Goal: Task Accomplishment & Management: Complete application form

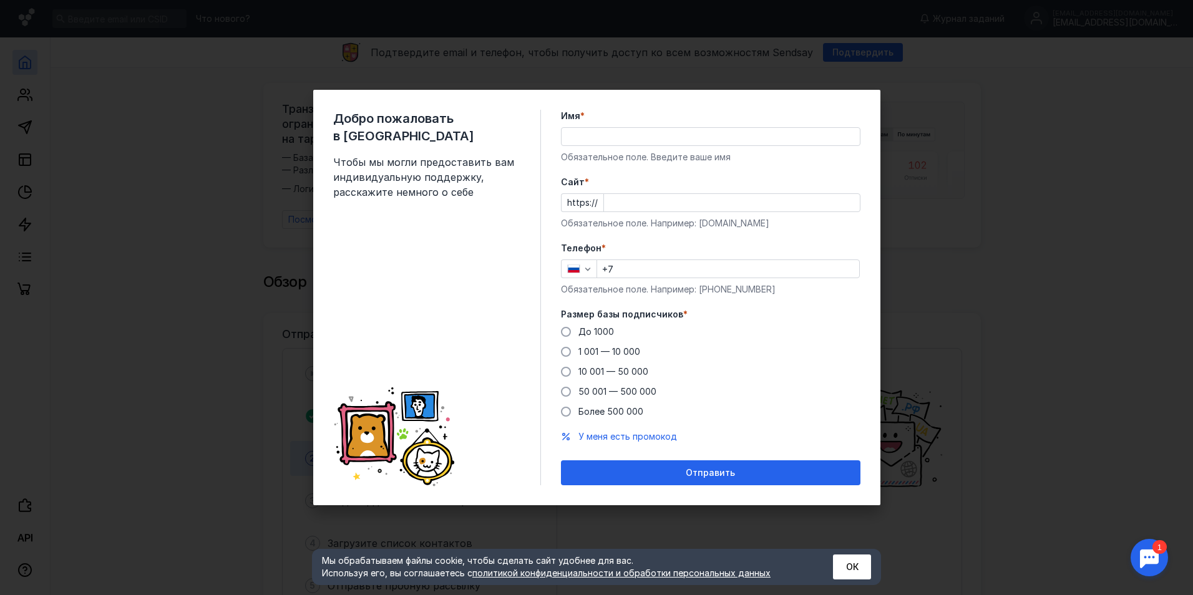
drag, startPoint x: 588, startPoint y: 125, endPoint x: 593, endPoint y: 133, distance: 9.2
click at [588, 124] on div "Имя * Обязательное поле. Введите ваше имя" at bounding box center [710, 137] width 299 height 54
click at [593, 149] on div "Имя * Обязательное поле. Введите ваше имя" at bounding box center [710, 137] width 299 height 54
click at [604, 132] on input "Имя *" at bounding box center [711, 136] width 298 height 17
type input "Zloy_mune"
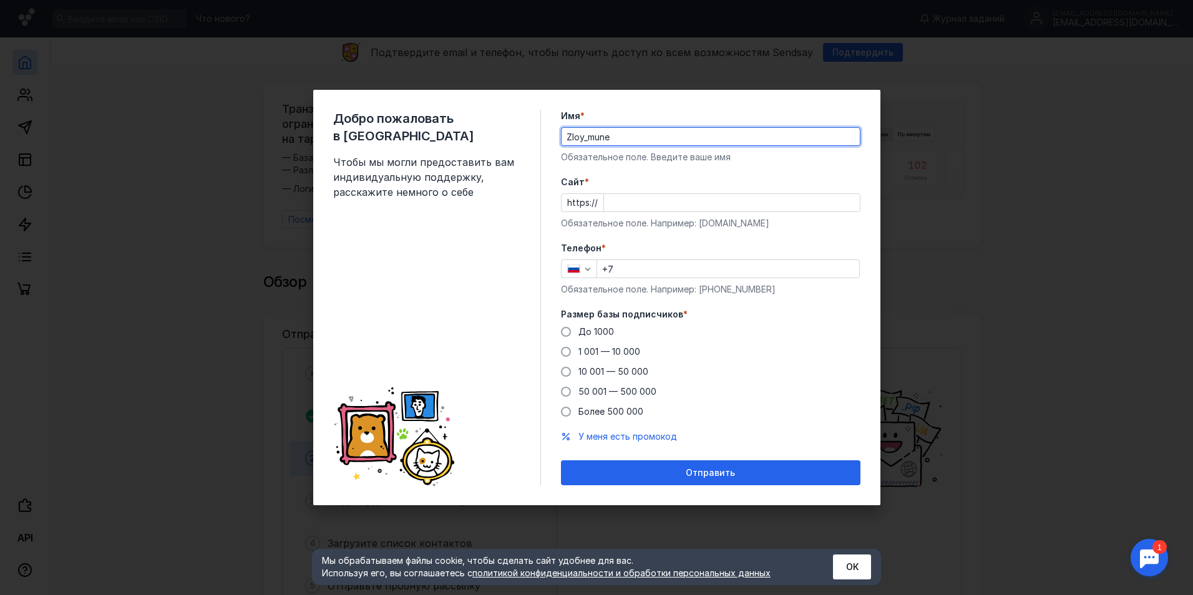
click at [648, 200] on input "Cайт *" at bounding box center [732, 202] width 256 height 17
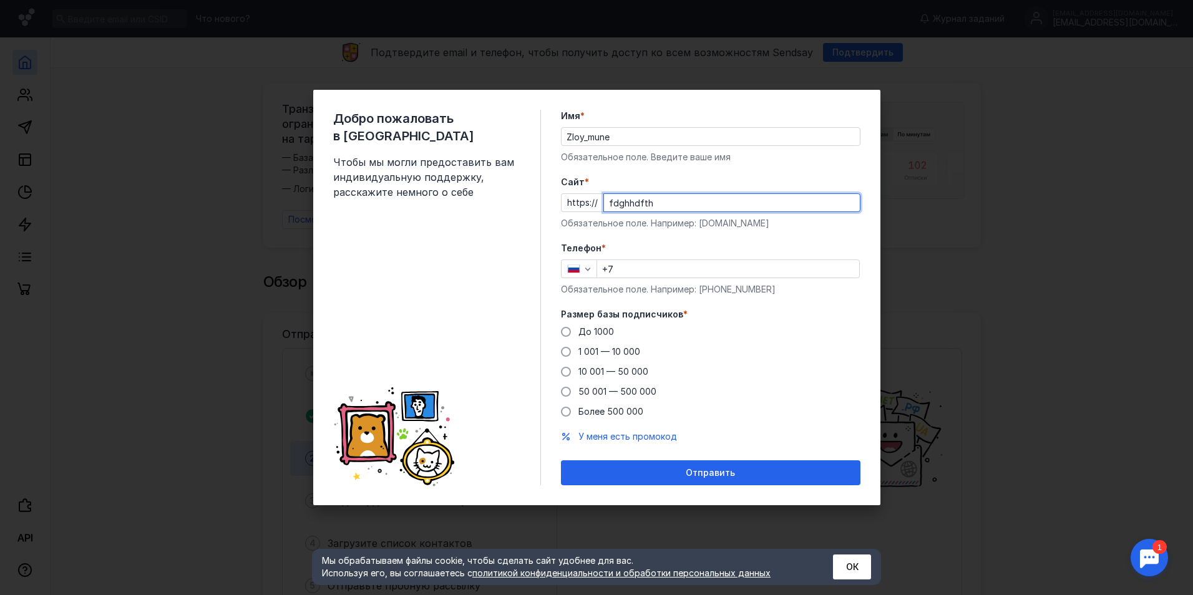
type input "fdghhdfth"
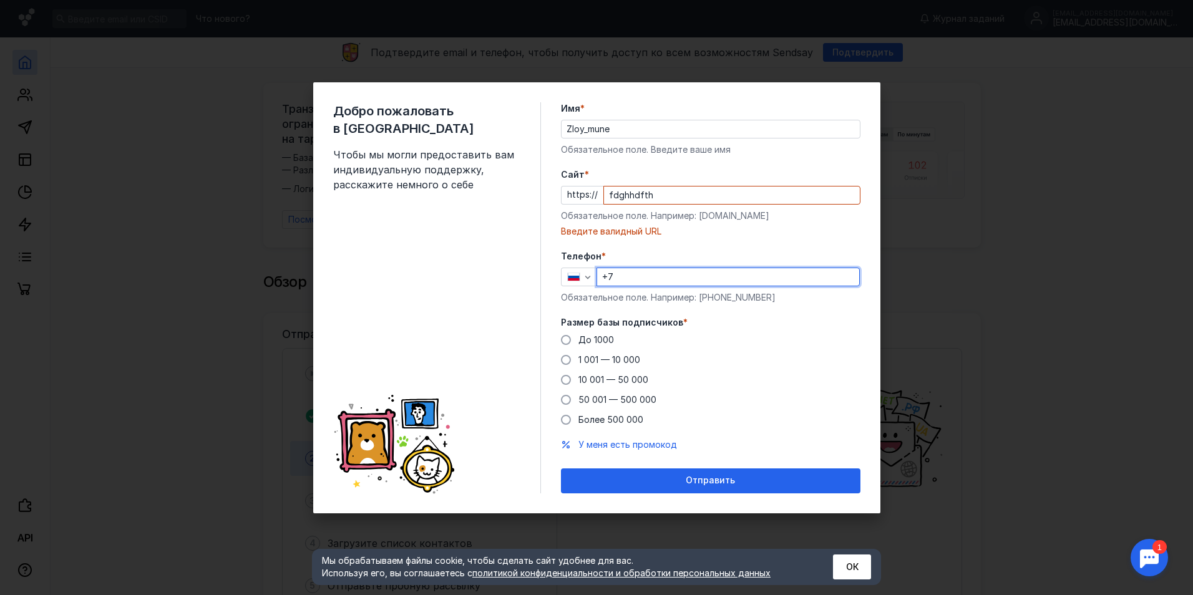
click at [717, 266] on div "Телефон * +7 Обязательное поле. Например: [PHONE_NUMBER]" at bounding box center [710, 277] width 299 height 54
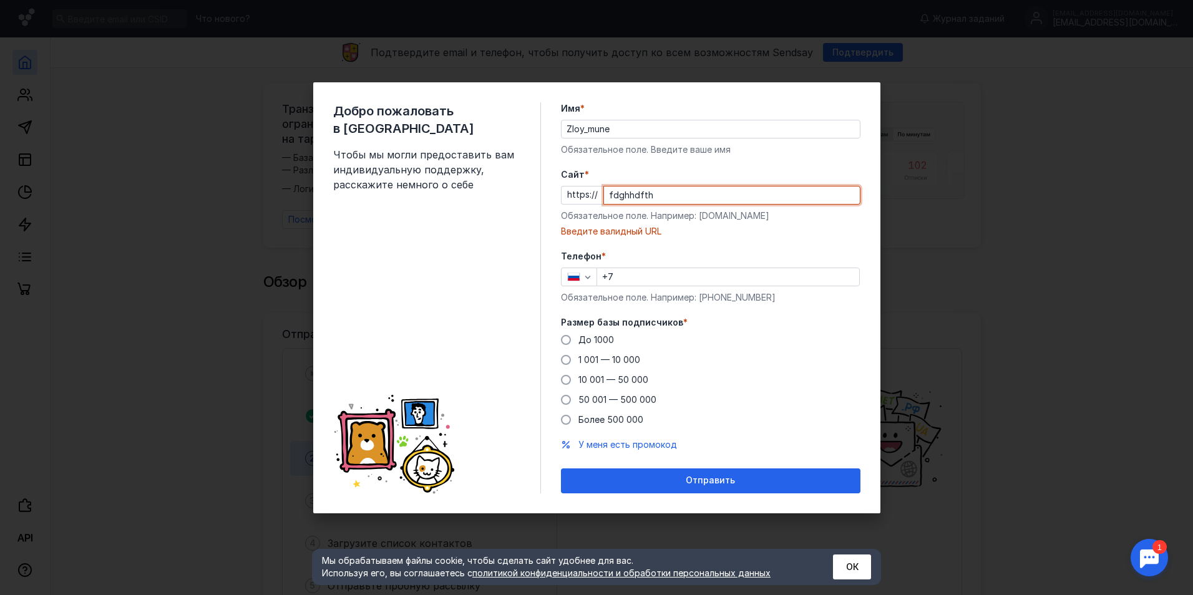
drag, startPoint x: 681, startPoint y: 193, endPoint x: 585, endPoint y: 203, distance: 96.5
click at [587, 203] on div "https:// fdghhdfth" at bounding box center [710, 195] width 299 height 19
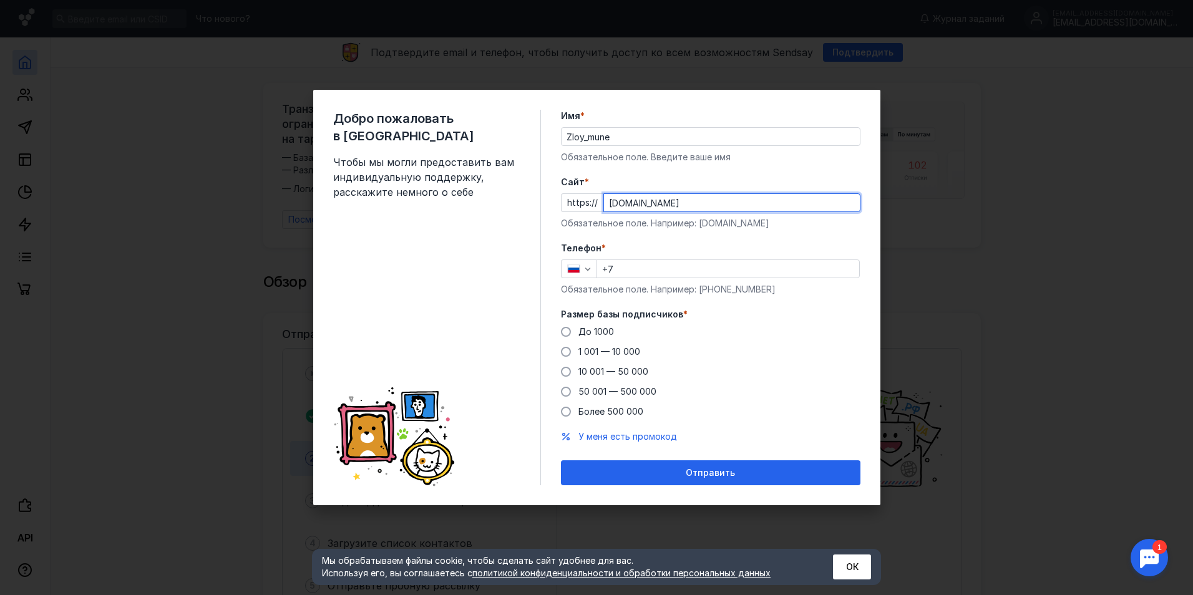
type input "[DOMAIN_NAME]"
click at [666, 273] on input "+7" at bounding box center [728, 268] width 262 height 17
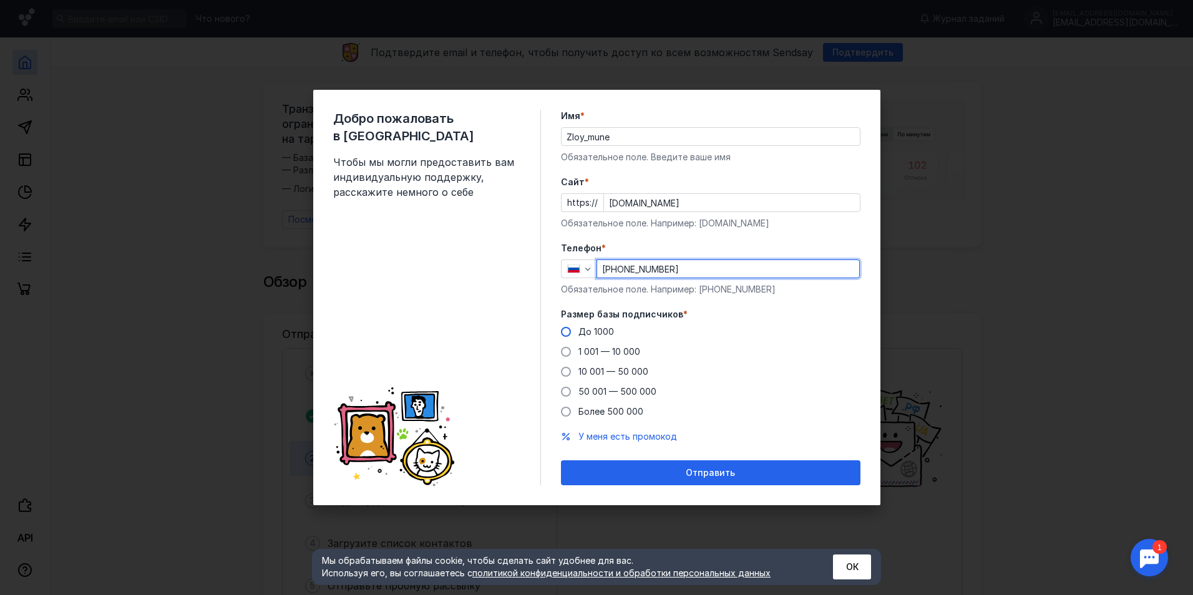
type input "[PHONE_NUMBER]"
click at [601, 337] on div "До 1000" at bounding box center [596, 332] width 36 height 12
click at [0, 0] on input "До 1000" at bounding box center [0, 0] width 0 height 0
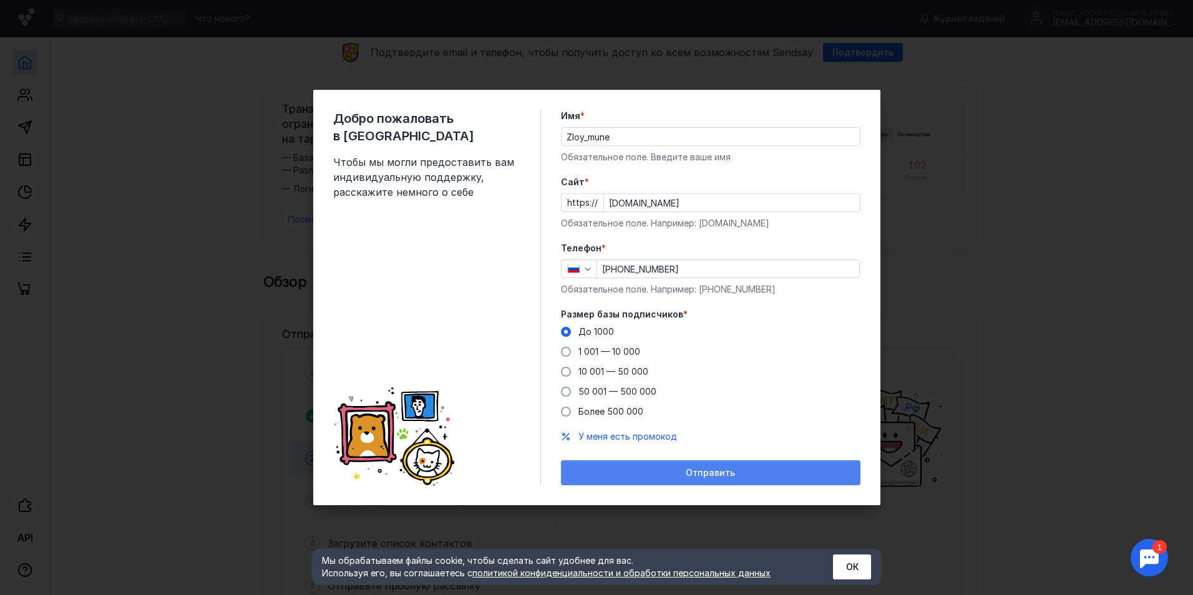
click at [698, 472] on span "Отправить" at bounding box center [710, 473] width 49 height 11
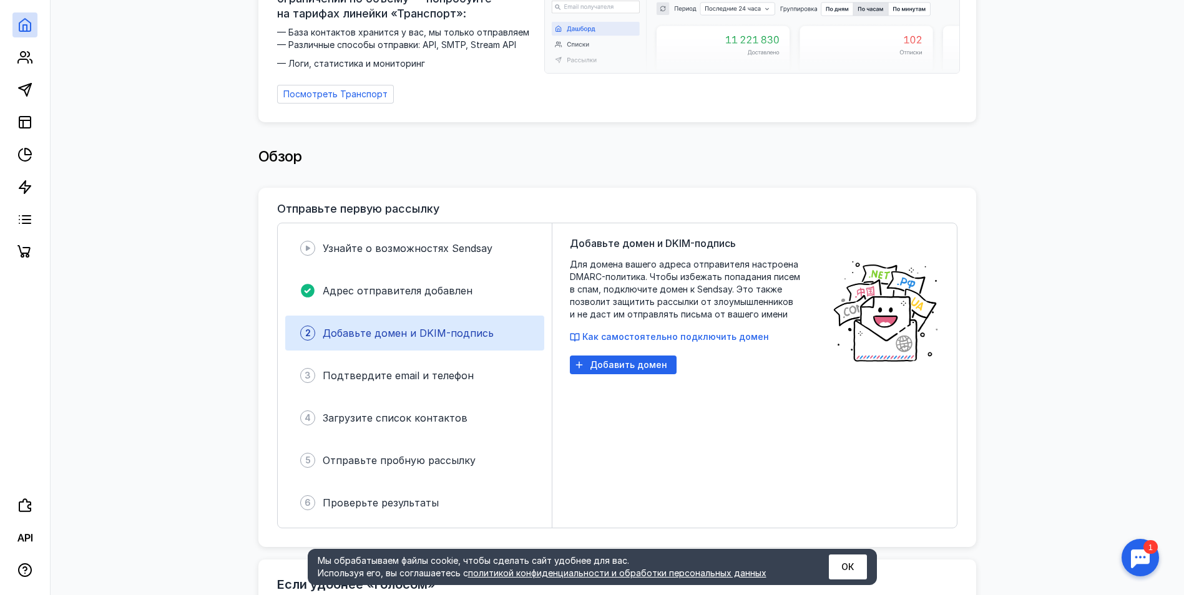
drag, startPoint x: 706, startPoint y: 502, endPoint x: 706, endPoint y: 517, distance: 15.6
